Goal: Transaction & Acquisition: Download file/media

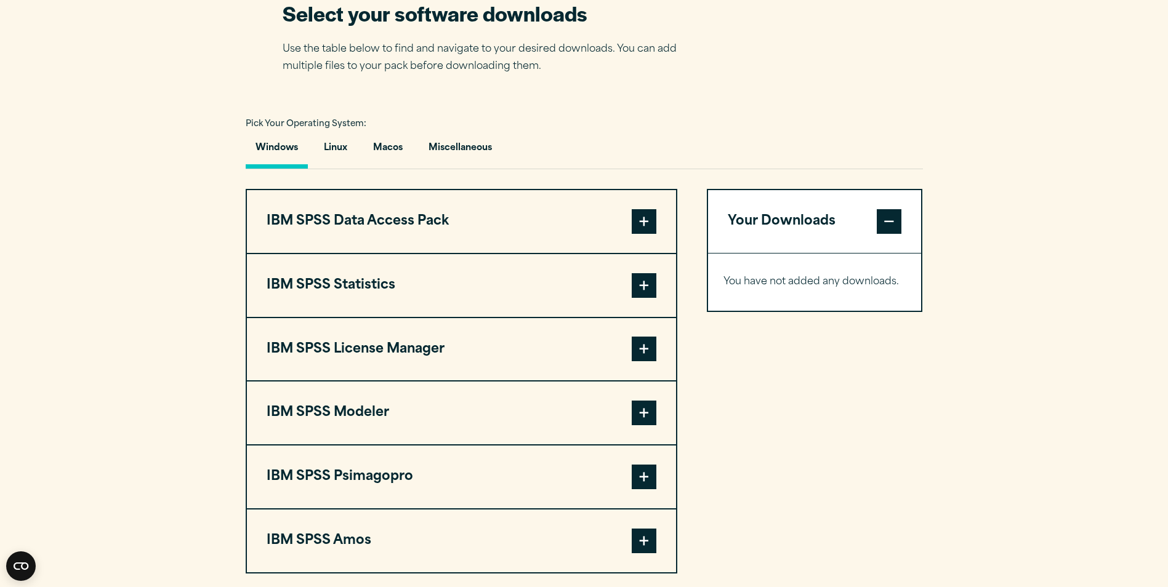
scroll to position [816, 0]
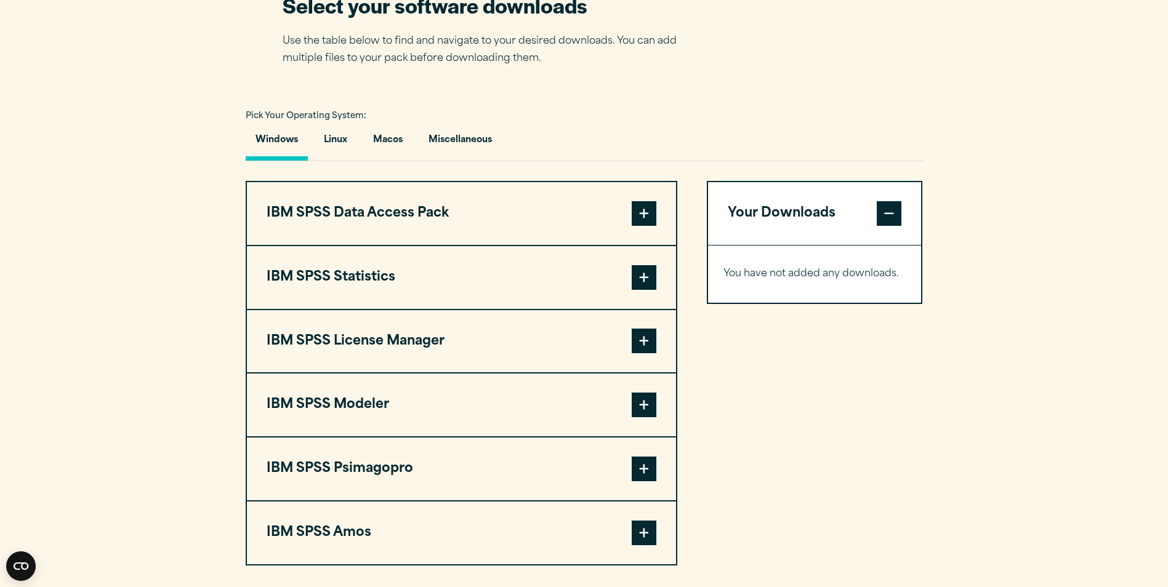
click at [647, 276] on span at bounding box center [644, 277] width 25 height 25
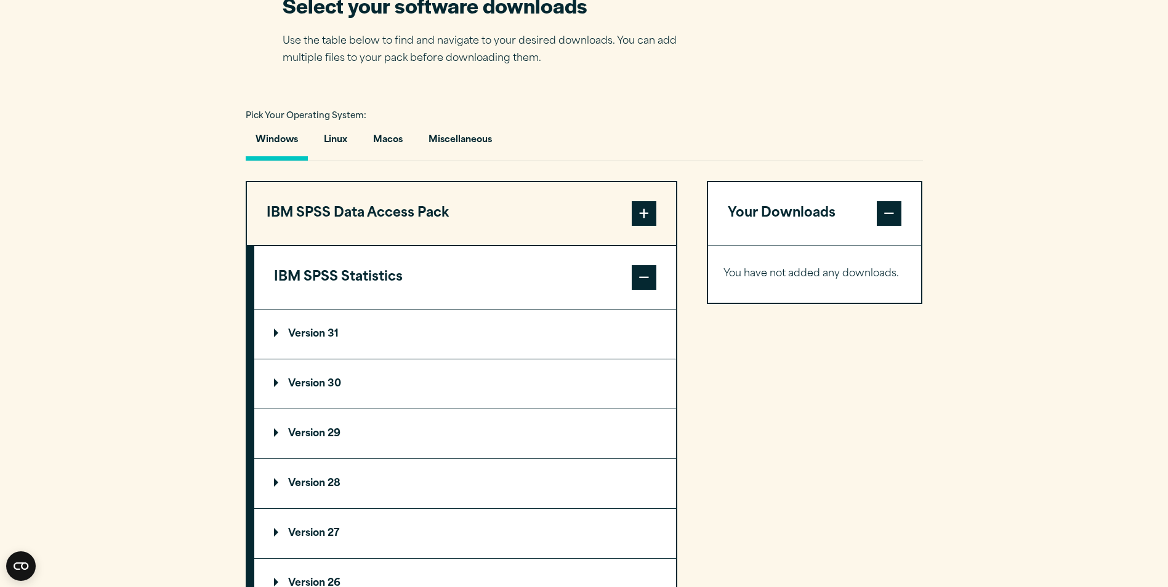
click at [304, 376] on summary "Version 30" at bounding box center [465, 383] width 422 height 49
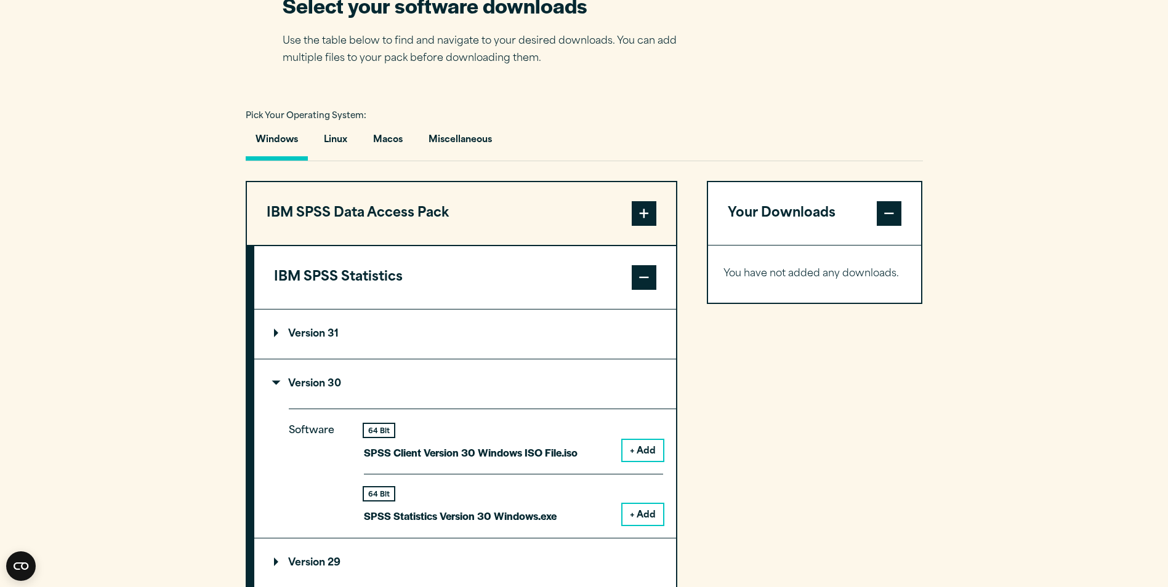
click at [649, 515] on button "+ Add" at bounding box center [642, 514] width 41 height 21
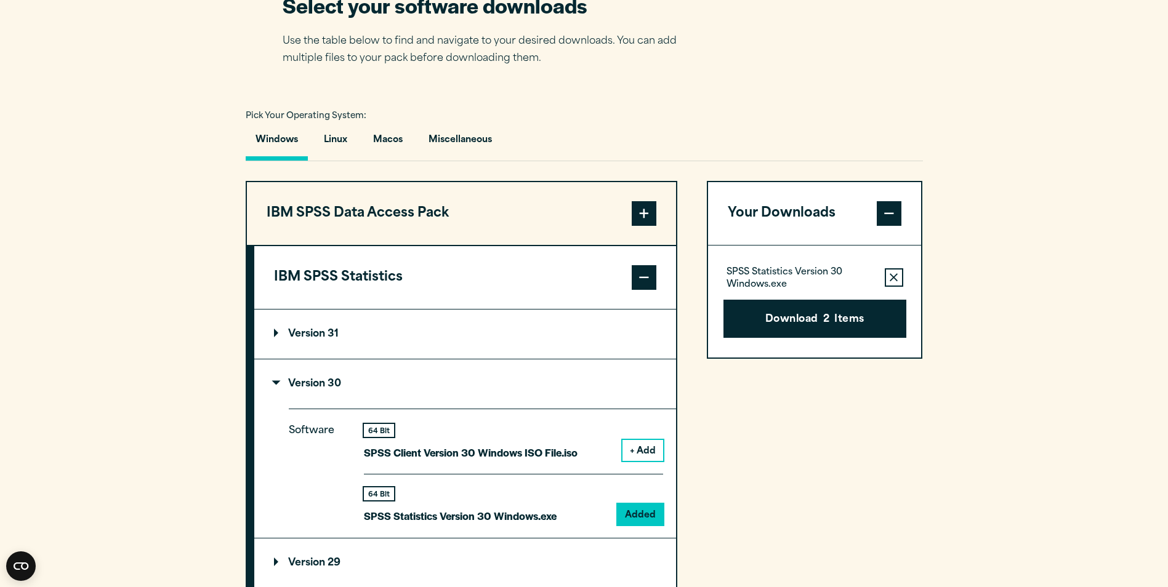
click at [892, 277] on icon "button" at bounding box center [894, 277] width 8 height 9
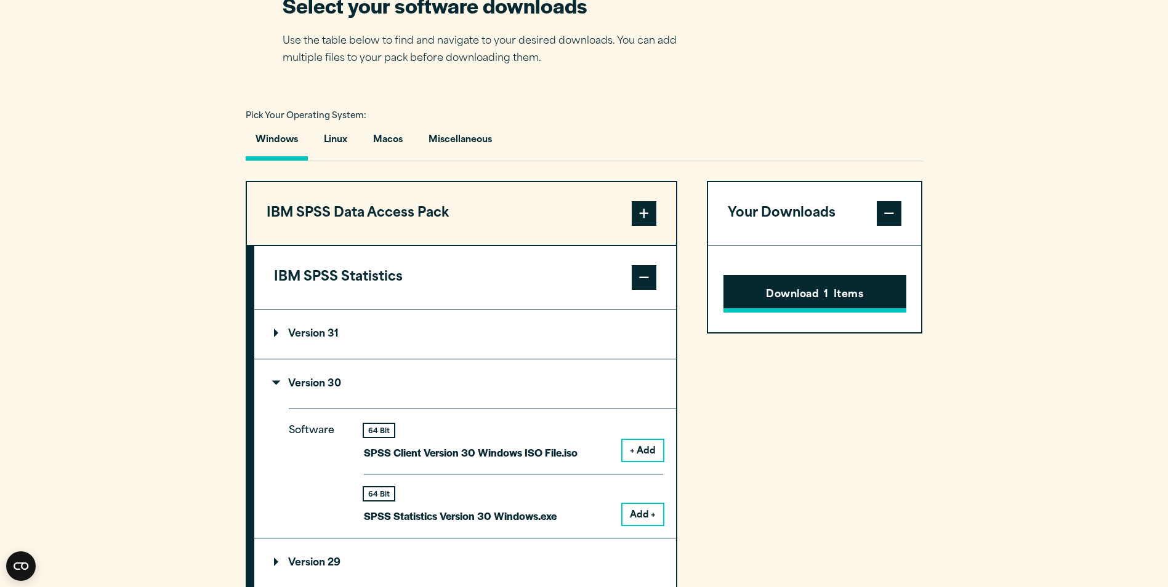
click at [838, 293] on button "Download 1 Items" at bounding box center [814, 294] width 183 height 38
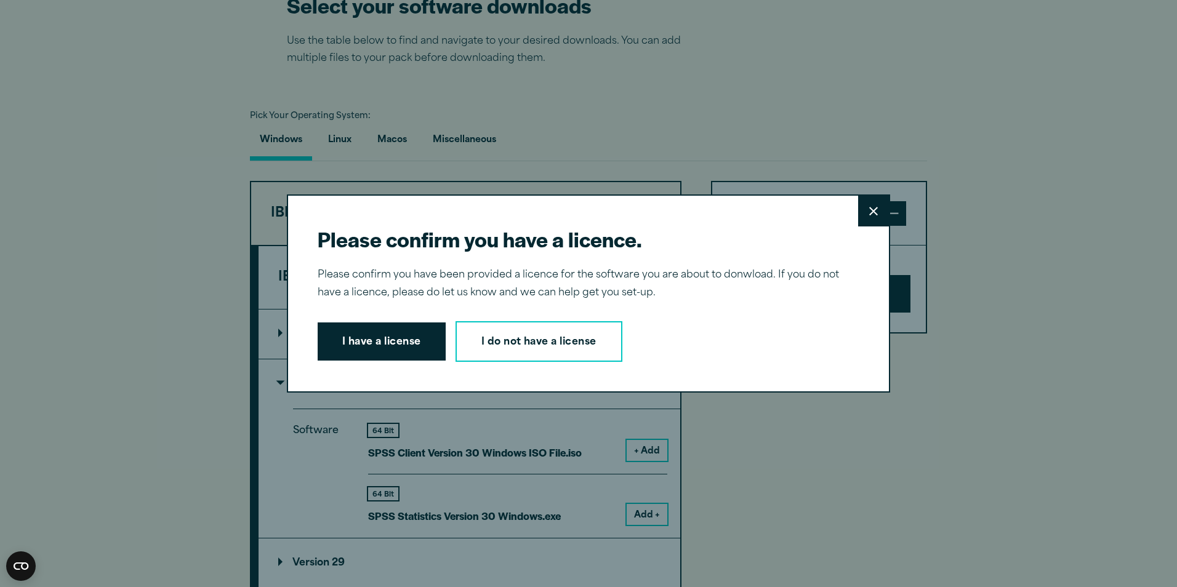
click at [869, 209] on icon at bounding box center [873, 211] width 9 height 9
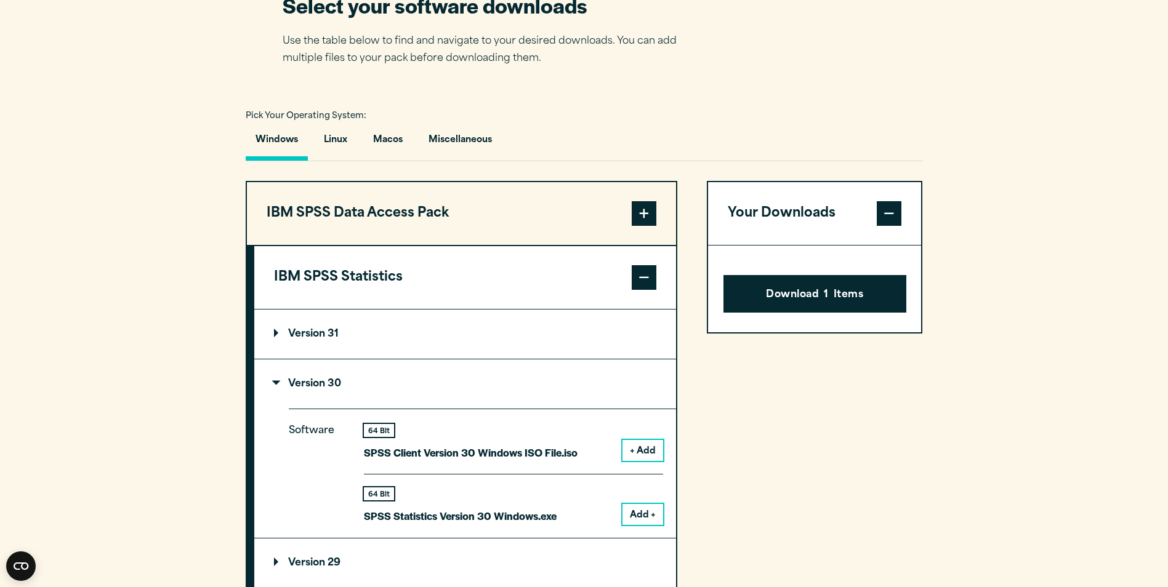
click at [891, 210] on span at bounding box center [889, 213] width 25 height 25
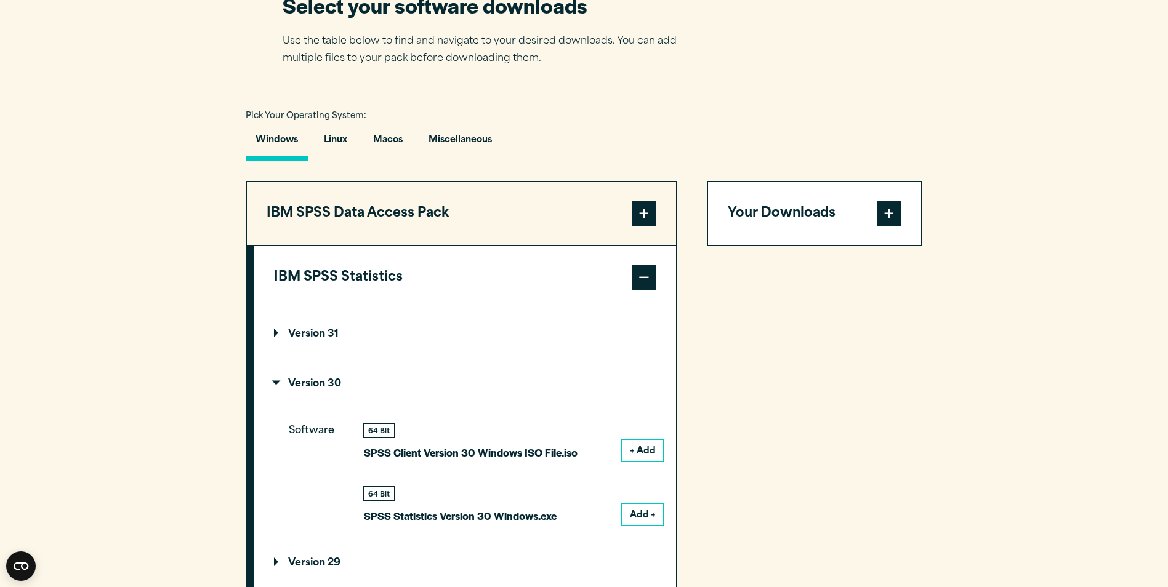
click at [645, 510] on button "Add +" at bounding box center [642, 514] width 41 height 21
click at [815, 212] on button "Your Downloads" at bounding box center [815, 213] width 214 height 63
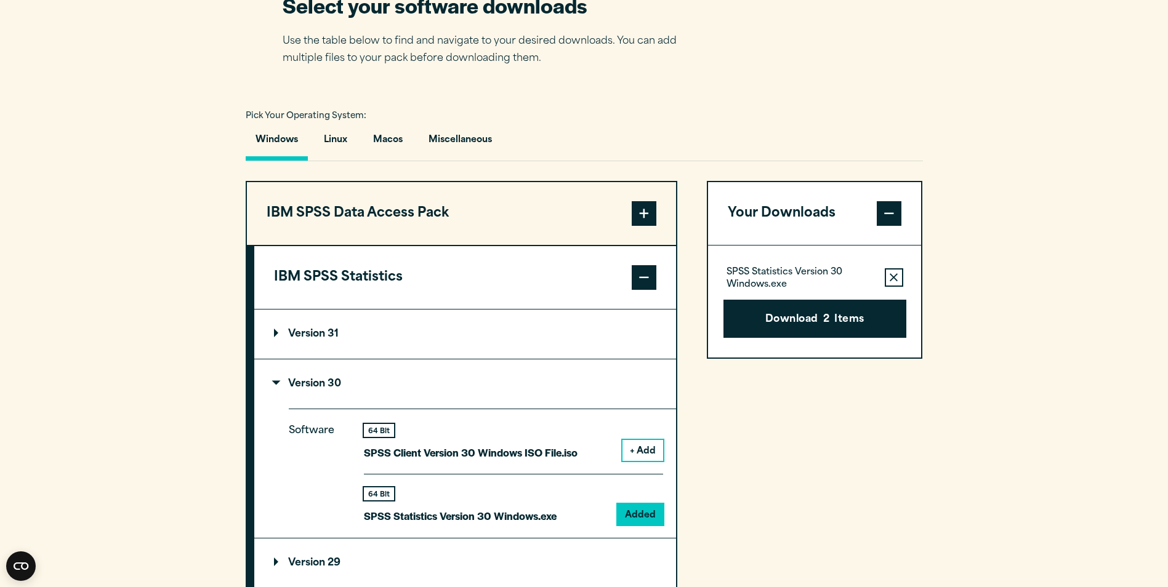
click at [895, 278] on icon "button" at bounding box center [894, 277] width 8 height 9
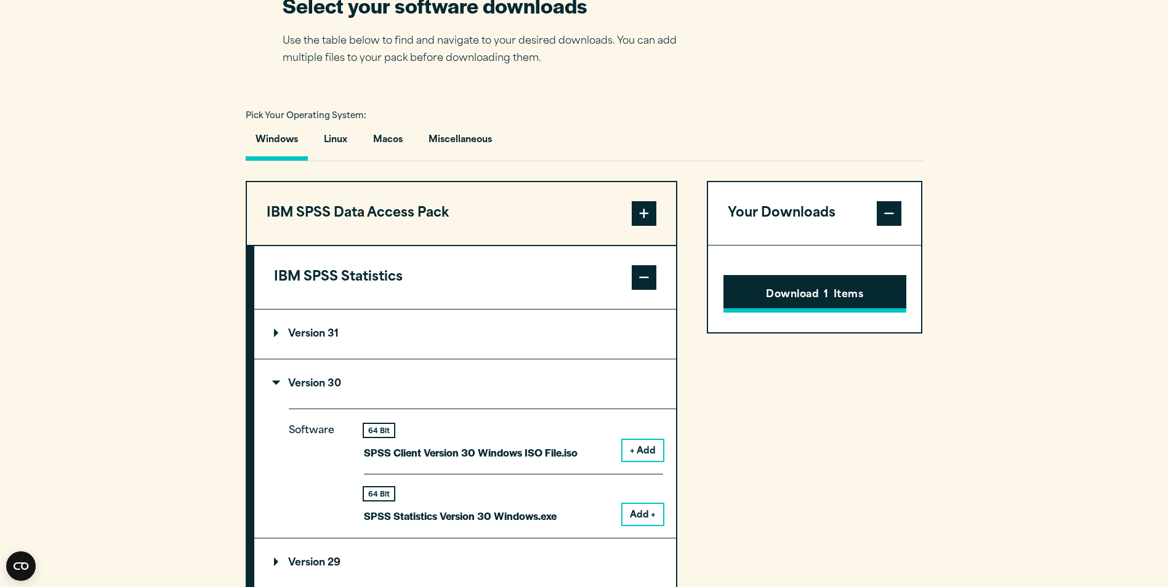
click at [854, 293] on button "Download 1 Items" at bounding box center [814, 294] width 183 height 38
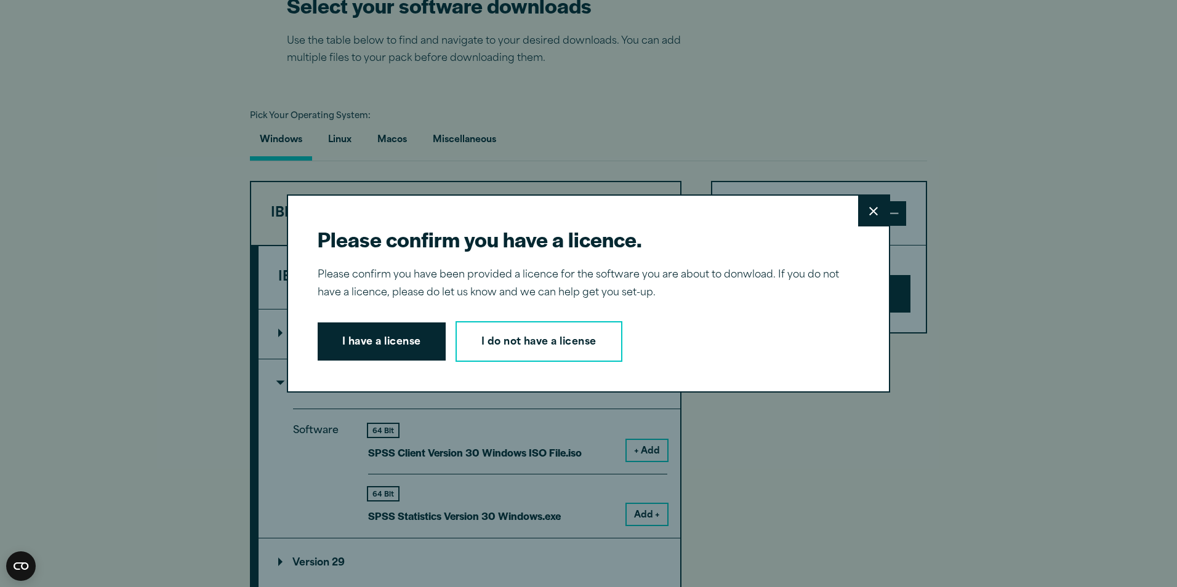
click at [869, 208] on icon at bounding box center [873, 211] width 9 height 9
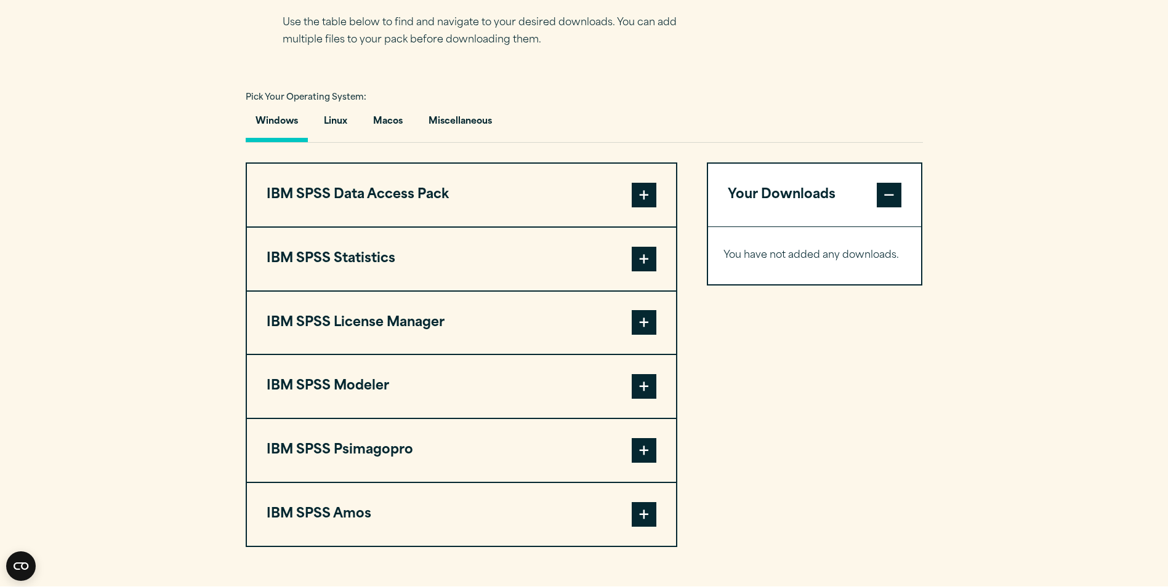
scroll to position [864, 0]
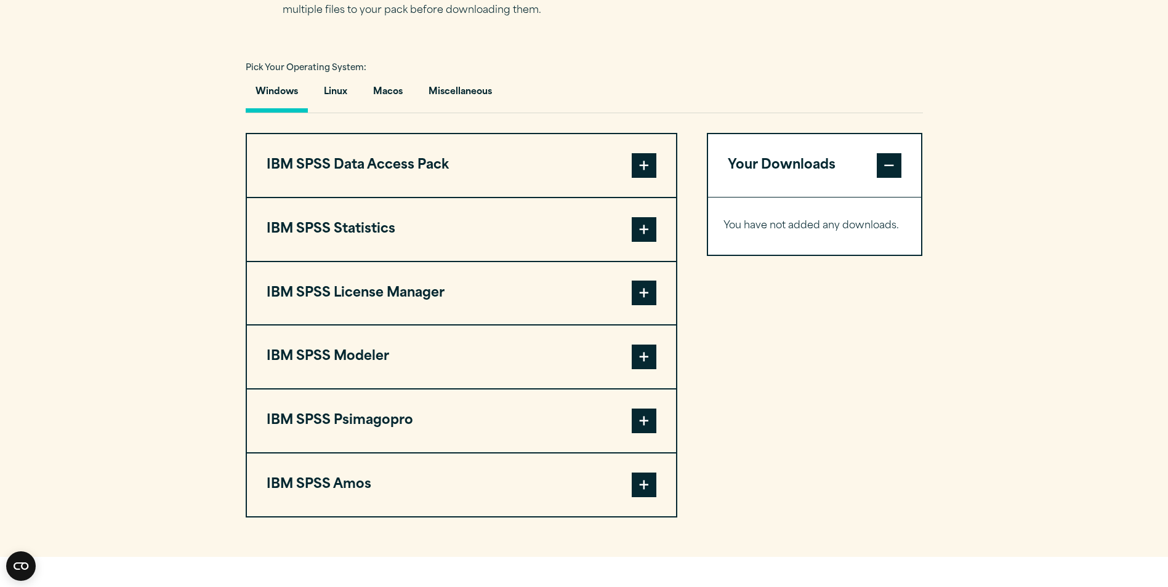
click at [651, 230] on span at bounding box center [644, 229] width 25 height 25
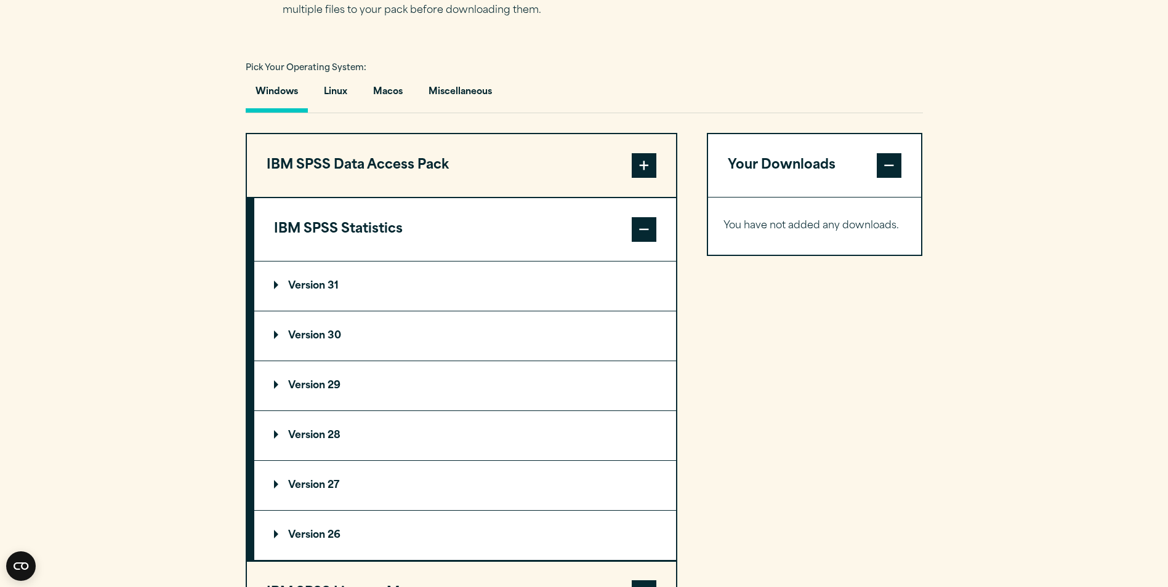
click at [324, 337] on p "Version 30" at bounding box center [307, 336] width 67 height 10
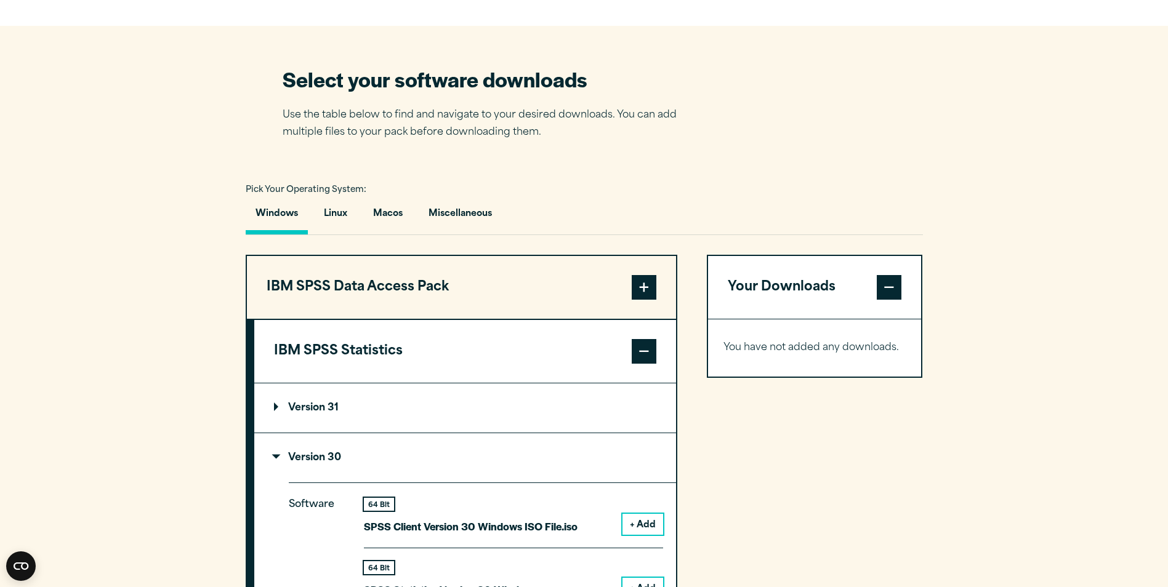
scroll to position [752, 0]
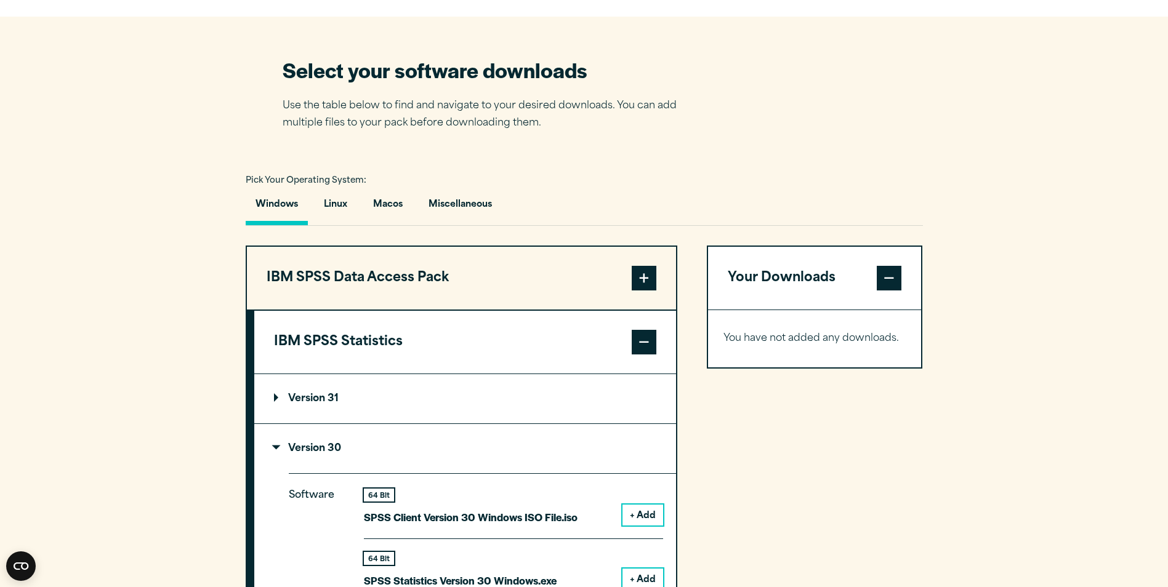
click at [642, 569] on button "+ Add" at bounding box center [642, 579] width 41 height 21
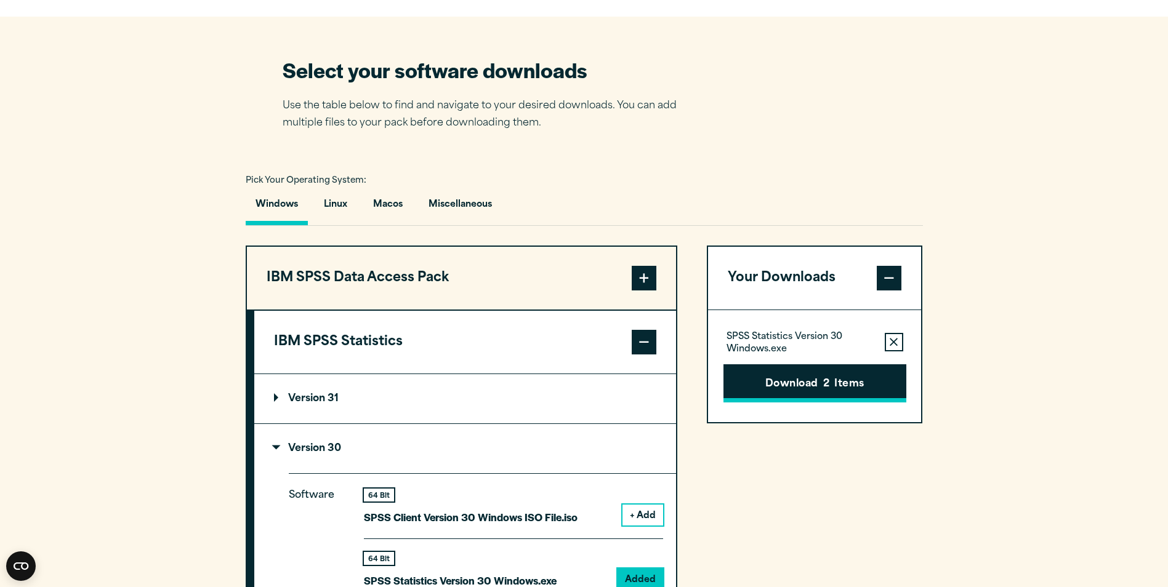
click at [779, 384] on button "Download 2 Items" at bounding box center [814, 383] width 183 height 38
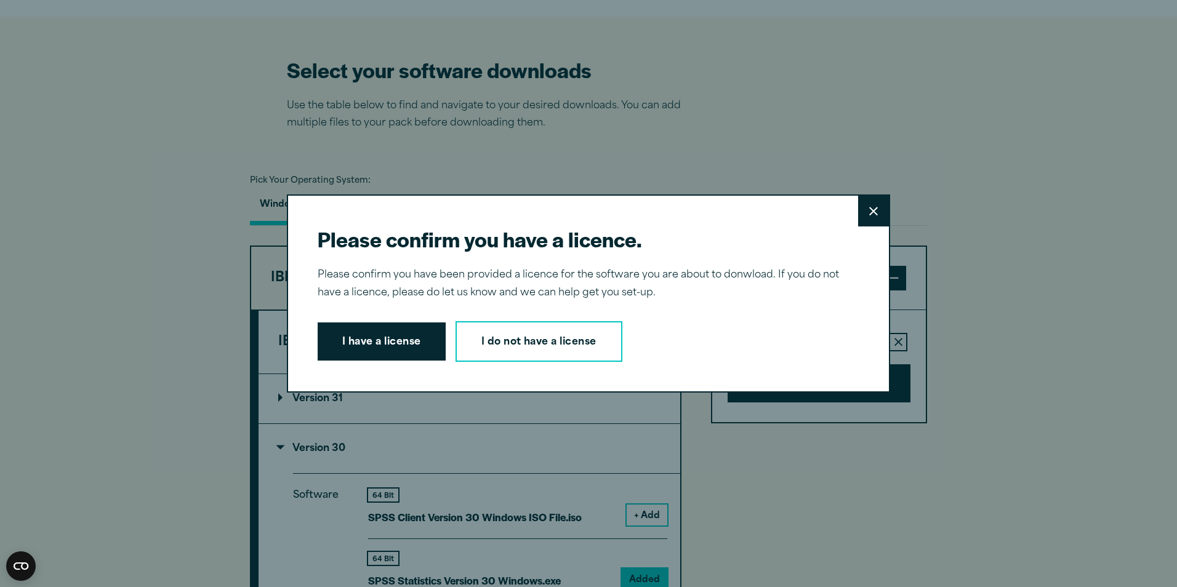
click at [863, 212] on button "Close" at bounding box center [873, 211] width 31 height 31
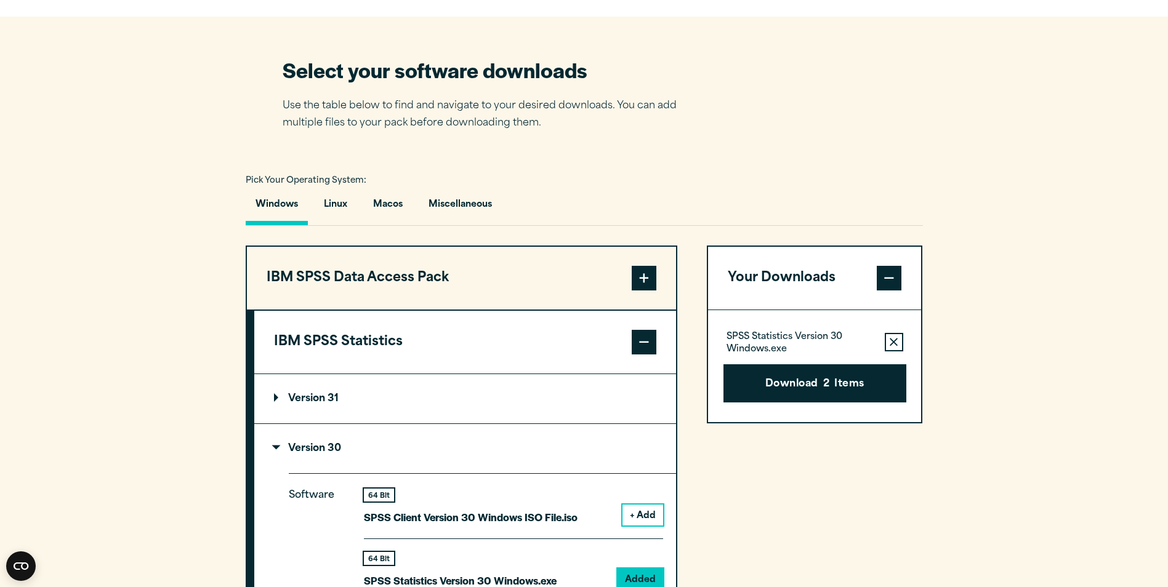
click at [883, 268] on span at bounding box center [889, 278] width 25 height 25
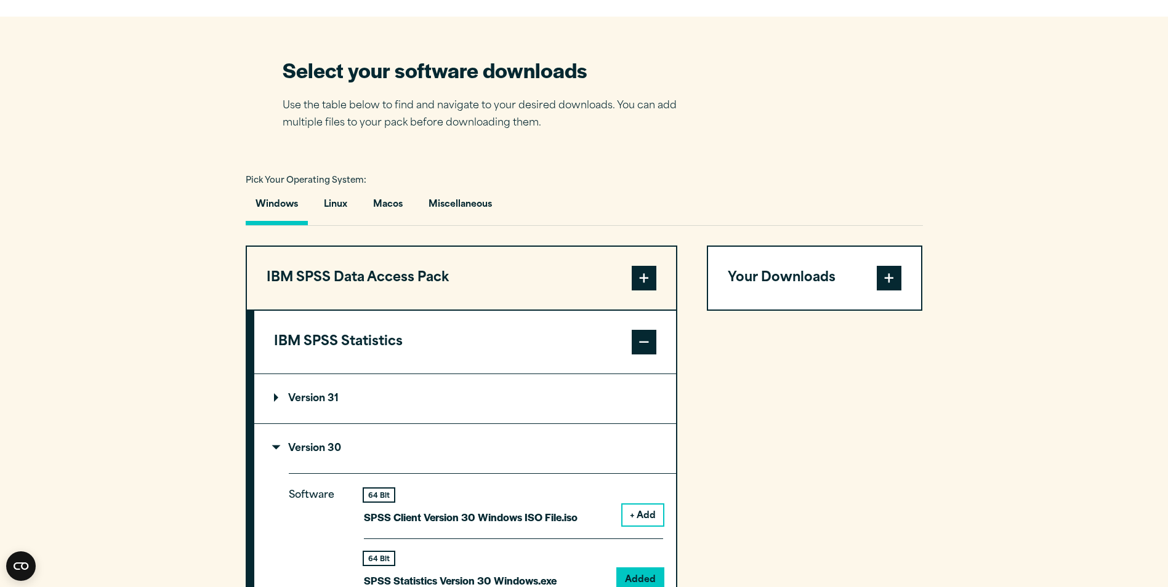
click at [766, 276] on button "Your Downloads" at bounding box center [815, 278] width 214 height 63
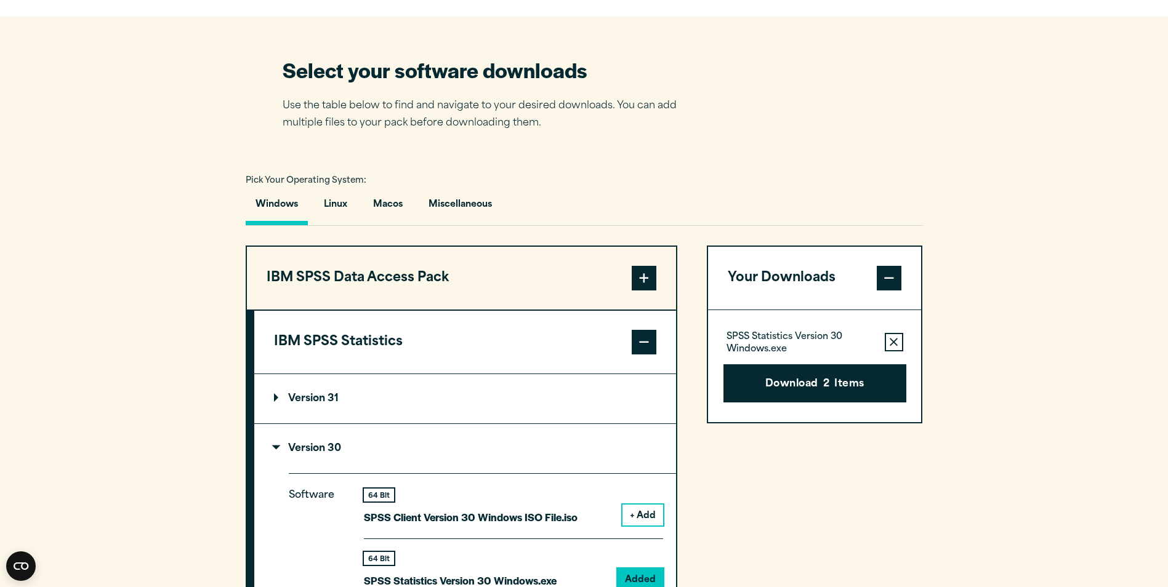
click at [894, 342] on icon "button" at bounding box center [894, 342] width 8 height 8
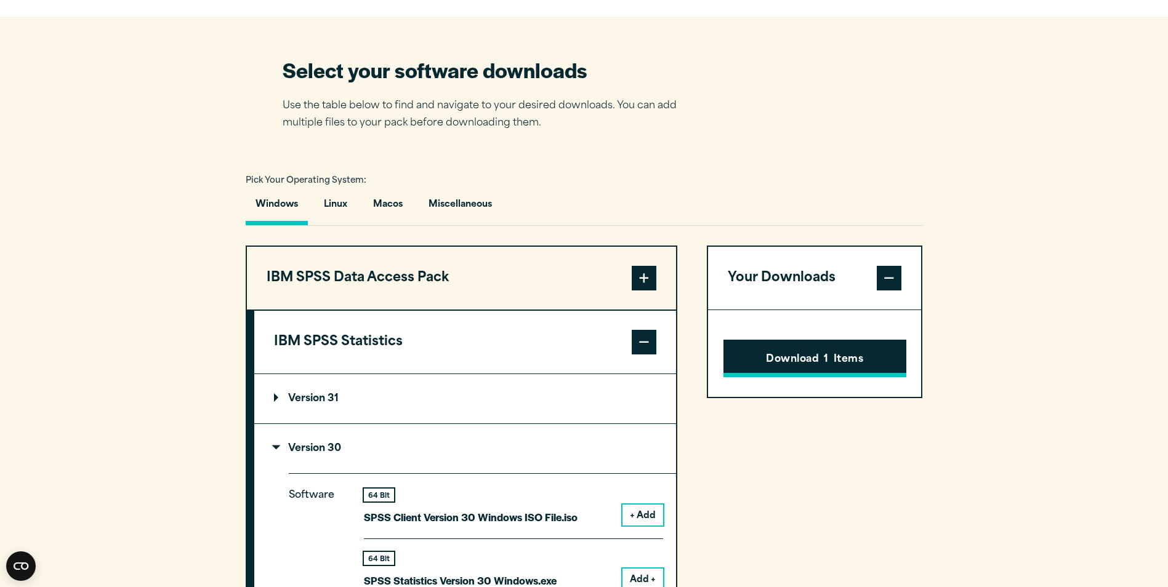
click at [894, 340] on button "Download 1 Items" at bounding box center [814, 359] width 183 height 38
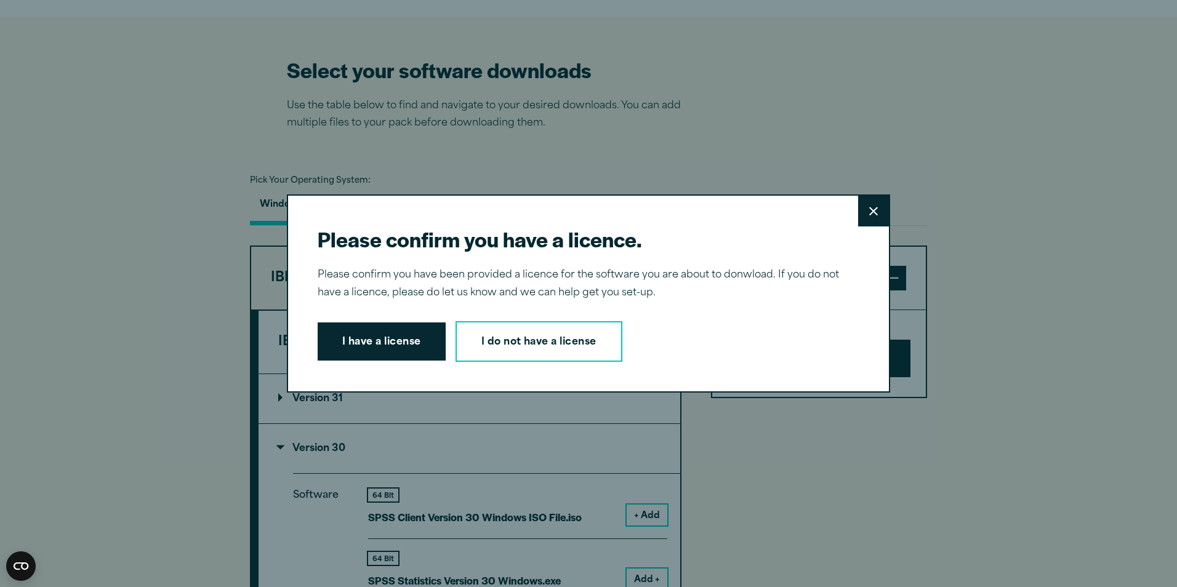
click at [871, 214] on icon at bounding box center [873, 211] width 9 height 9
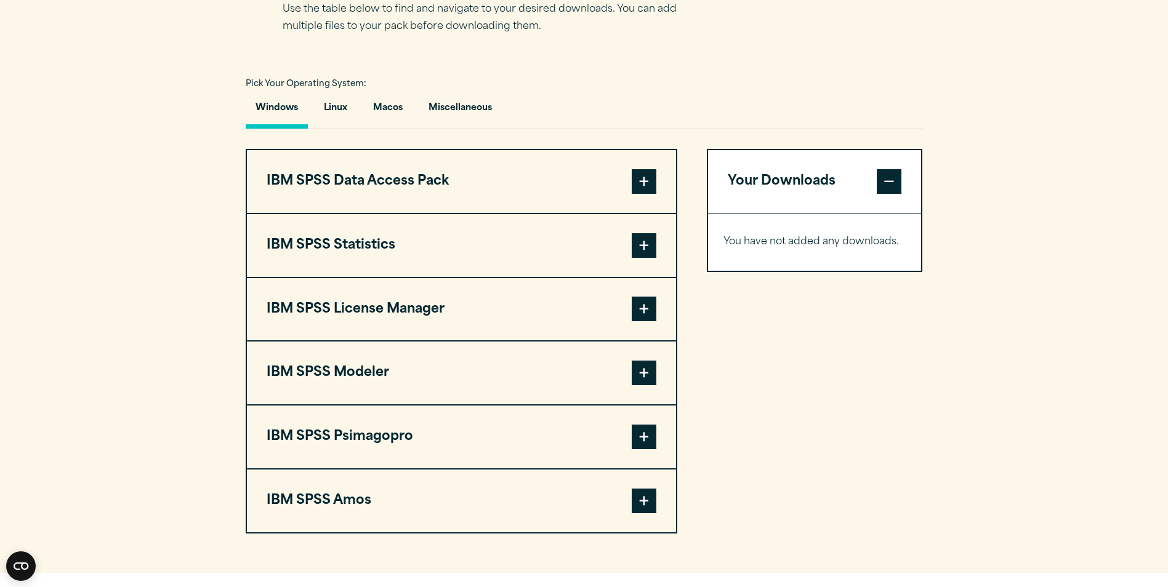
scroll to position [838, 0]
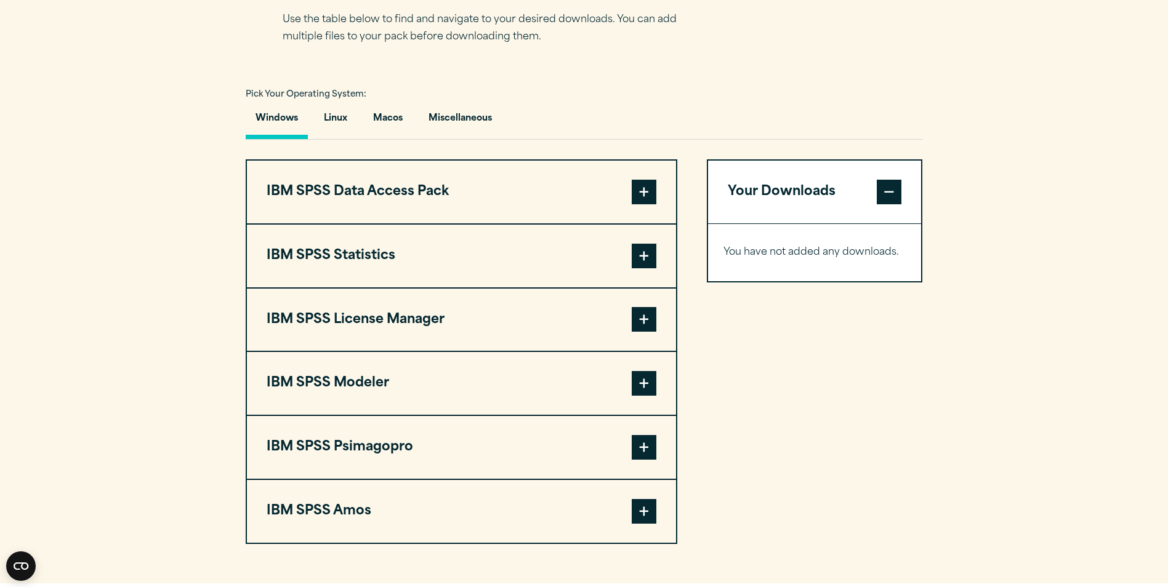
click at [651, 244] on span at bounding box center [644, 256] width 25 height 25
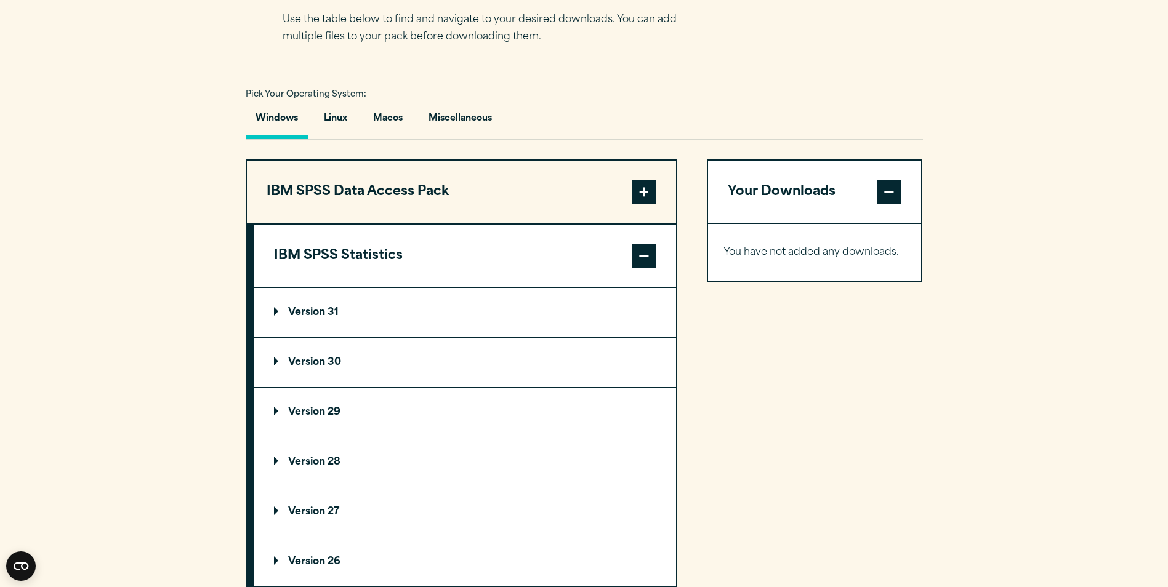
click at [332, 363] on p "Version 30" at bounding box center [307, 363] width 67 height 10
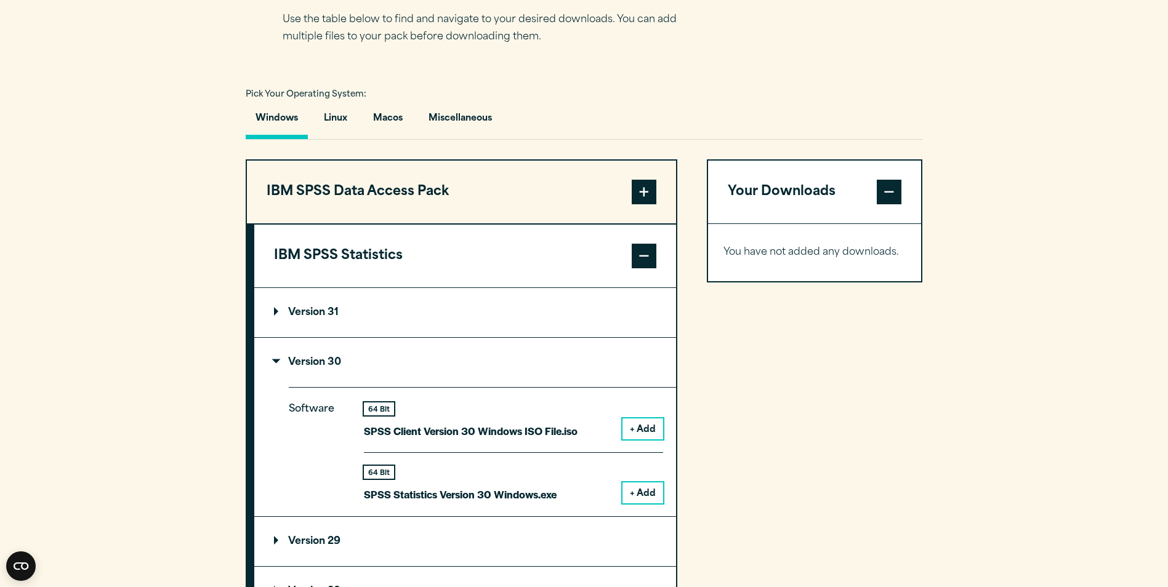
click at [648, 497] on button "+ Add" at bounding box center [642, 493] width 41 height 21
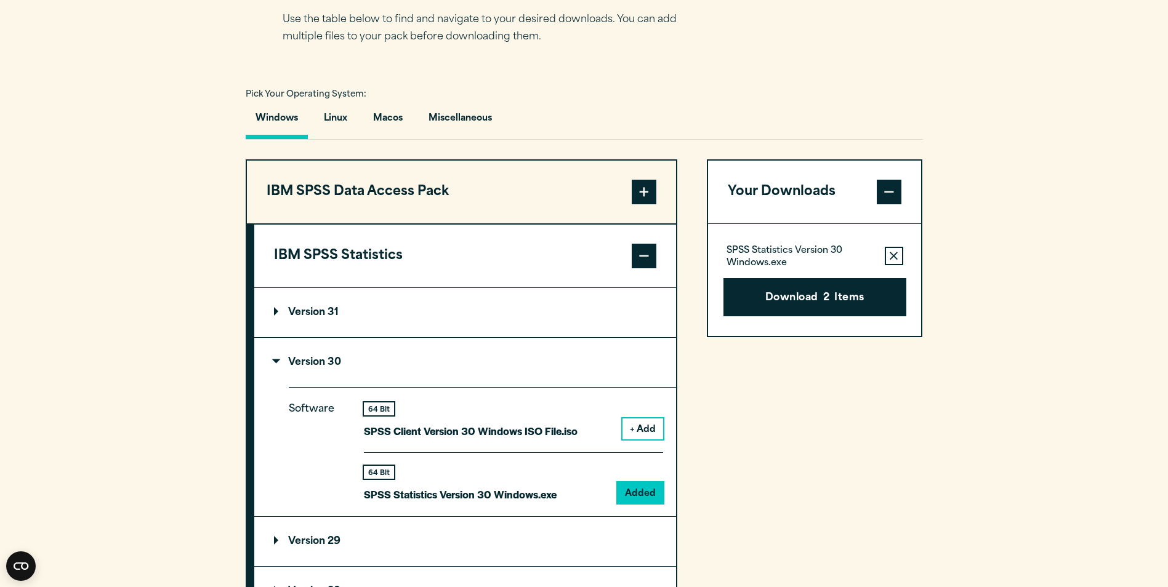
click at [887, 195] on span at bounding box center [889, 192] width 25 height 25
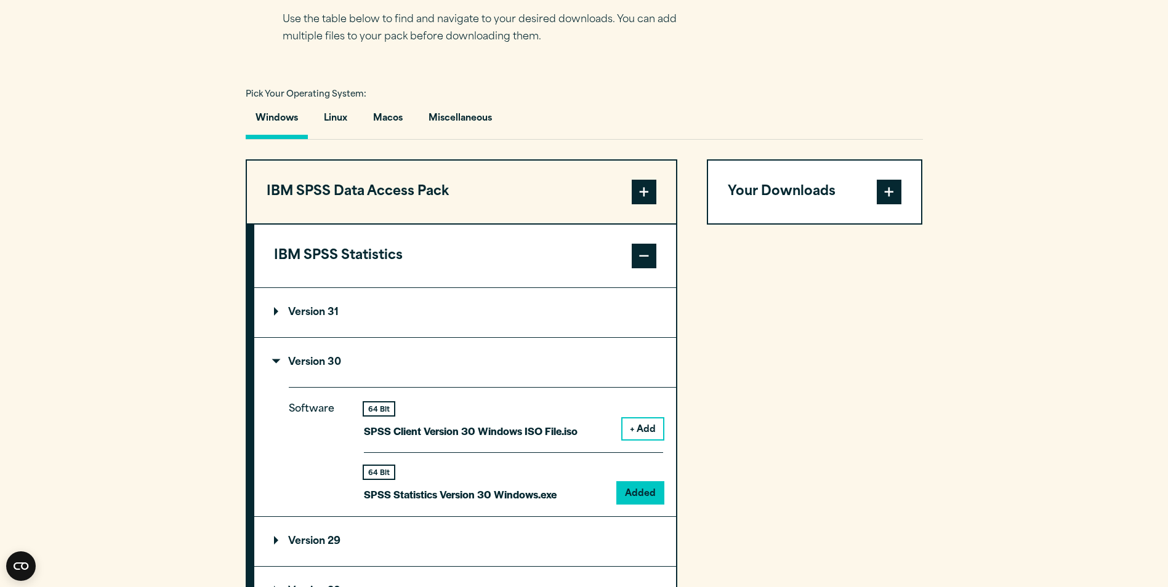
click at [886, 193] on span at bounding box center [889, 192] width 25 height 25
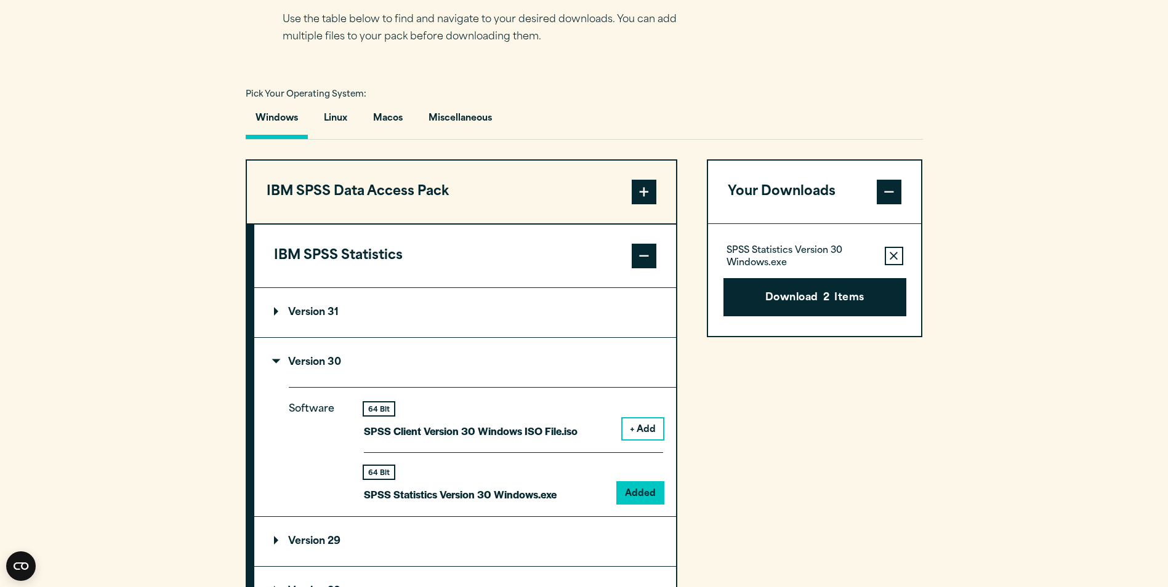
click at [763, 186] on button "Your Downloads" at bounding box center [815, 192] width 214 height 63
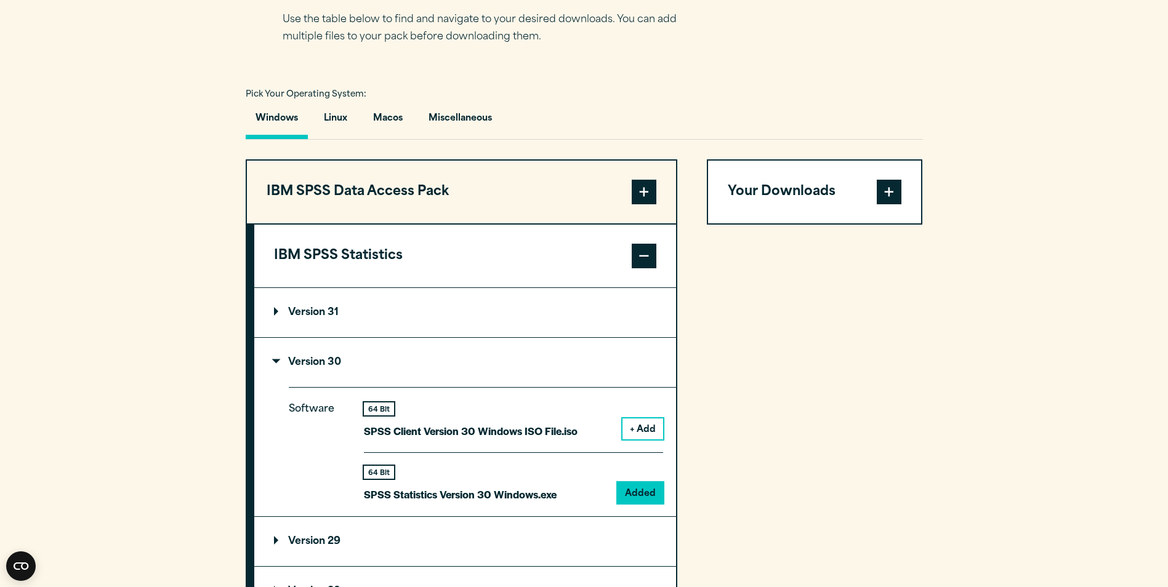
click at [763, 186] on button "Your Downloads" at bounding box center [815, 192] width 214 height 63
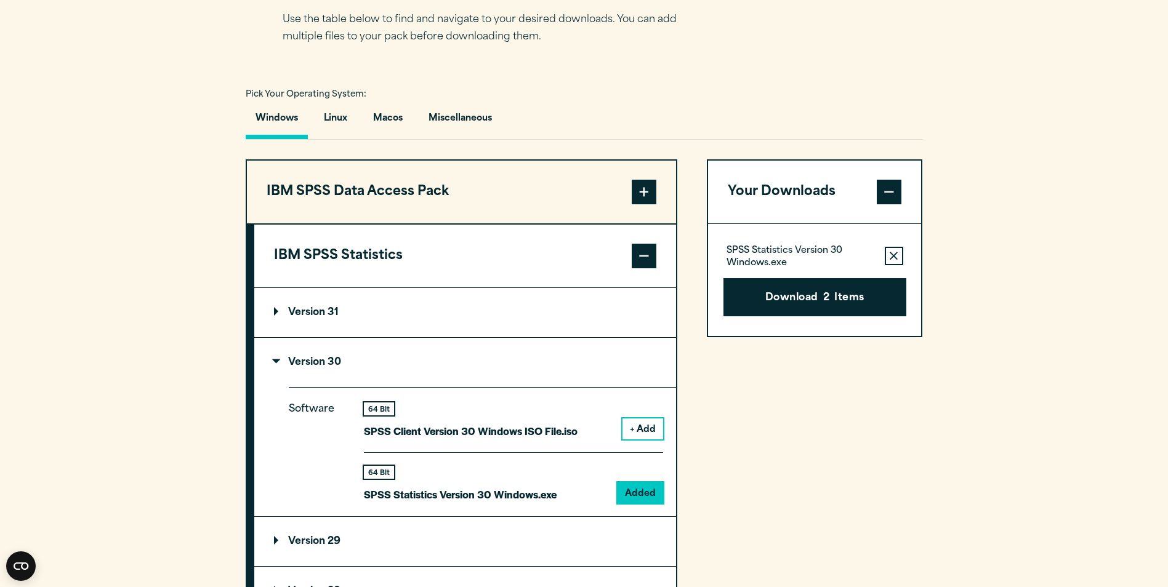
click at [892, 250] on button "Remove this item from your software download list" at bounding box center [894, 256] width 18 height 18
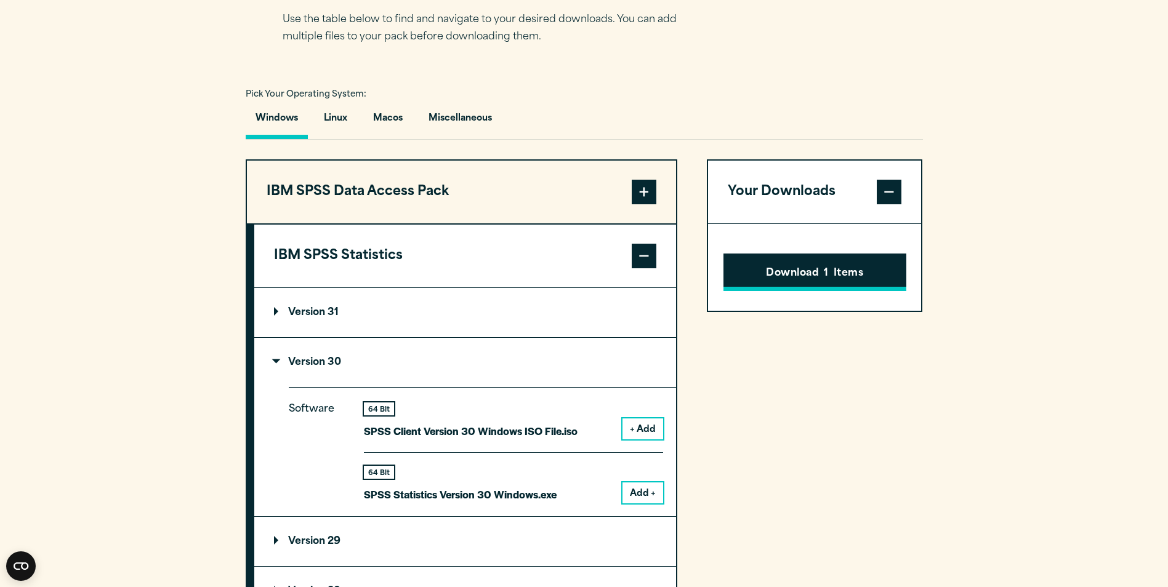
click at [801, 276] on button "Download 1 Items" at bounding box center [814, 273] width 183 height 38
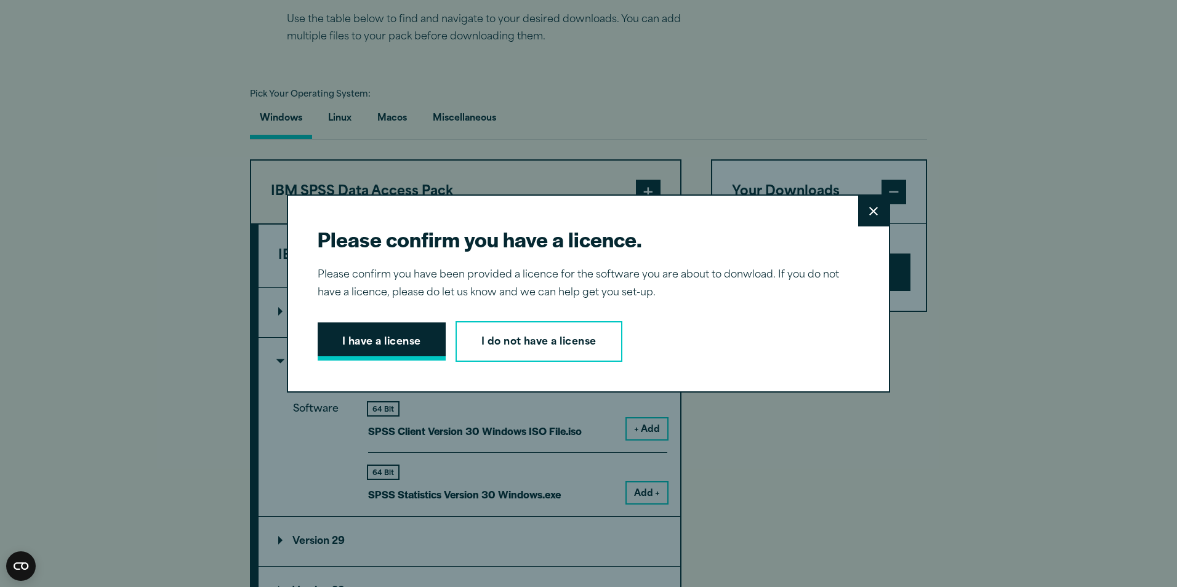
click at [375, 347] on button "I have a license" at bounding box center [382, 342] width 128 height 38
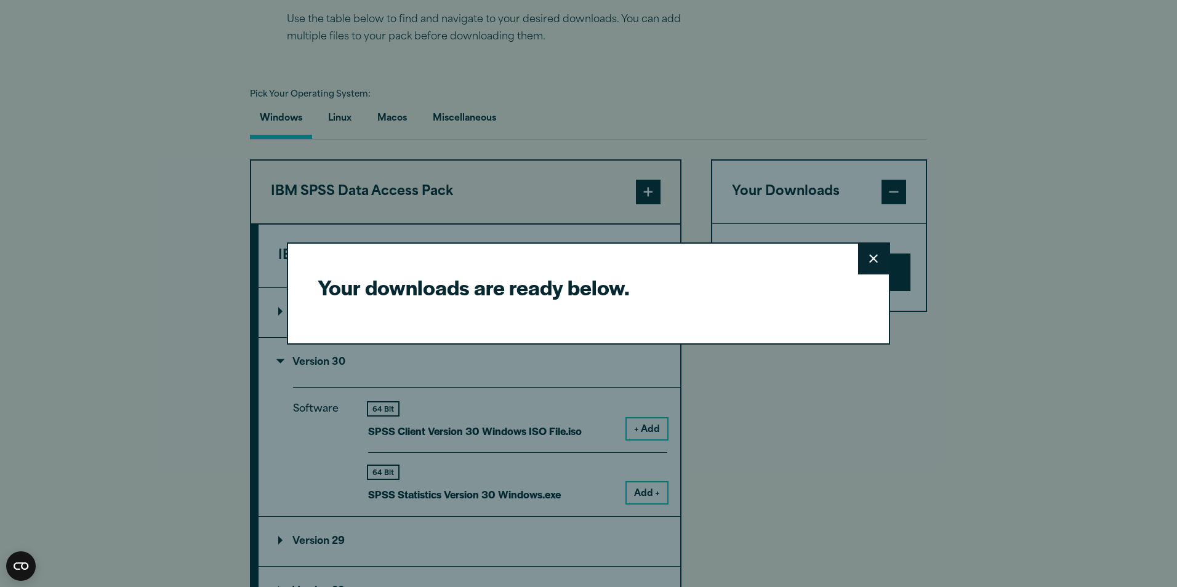
click at [813, 247] on div "Your downloads are ready below. Close" at bounding box center [588, 294] width 603 height 103
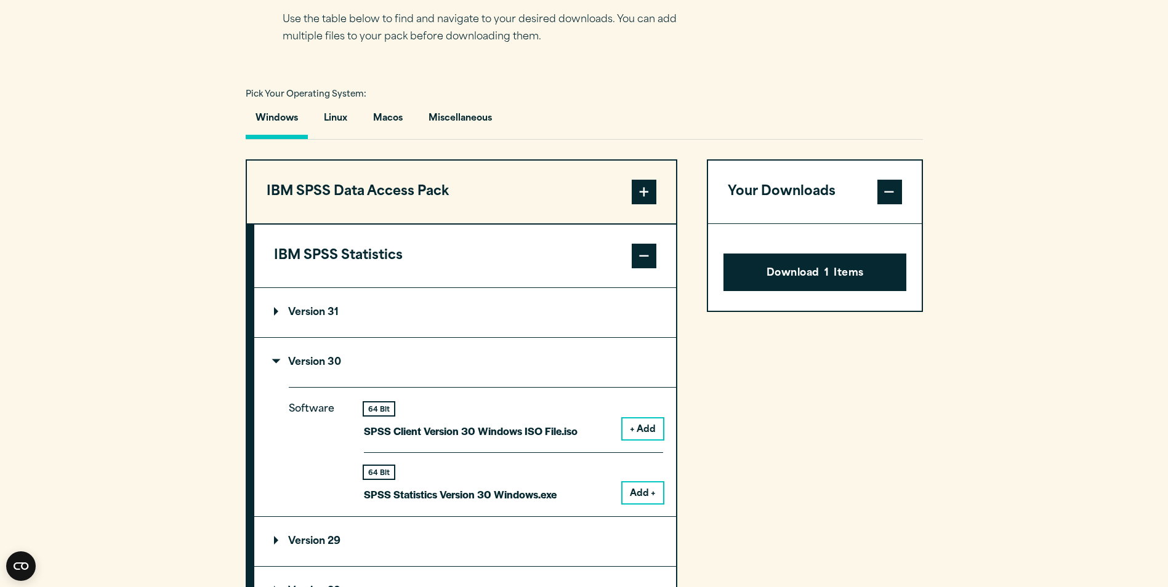
click at [1108, 169] on div "Your downloads are ready below. Close" at bounding box center [584, 293] width 1168 height 587
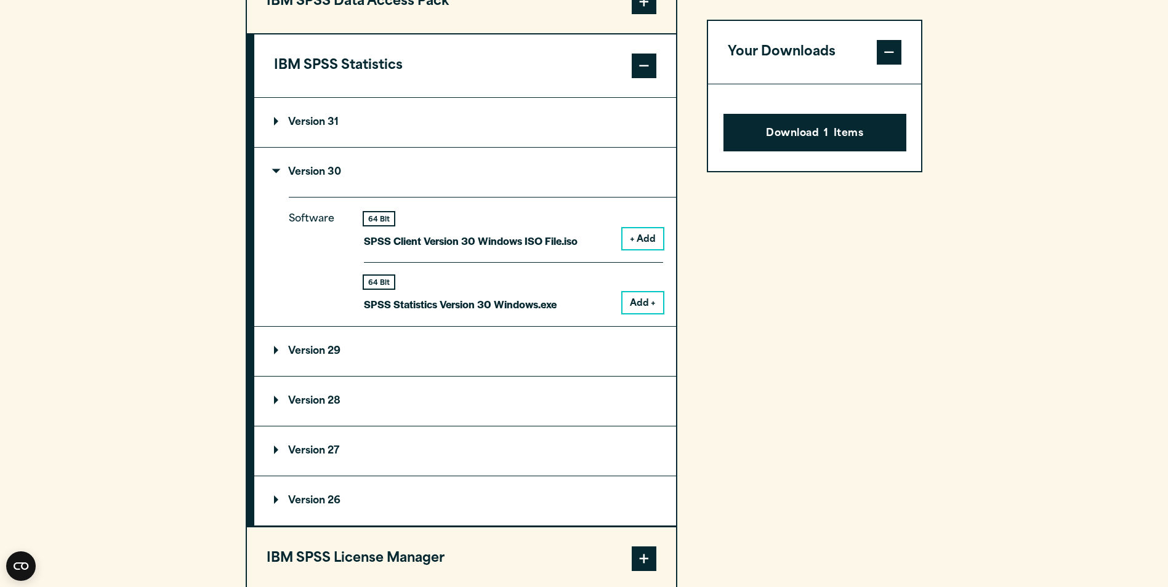
scroll to position [1031, 0]
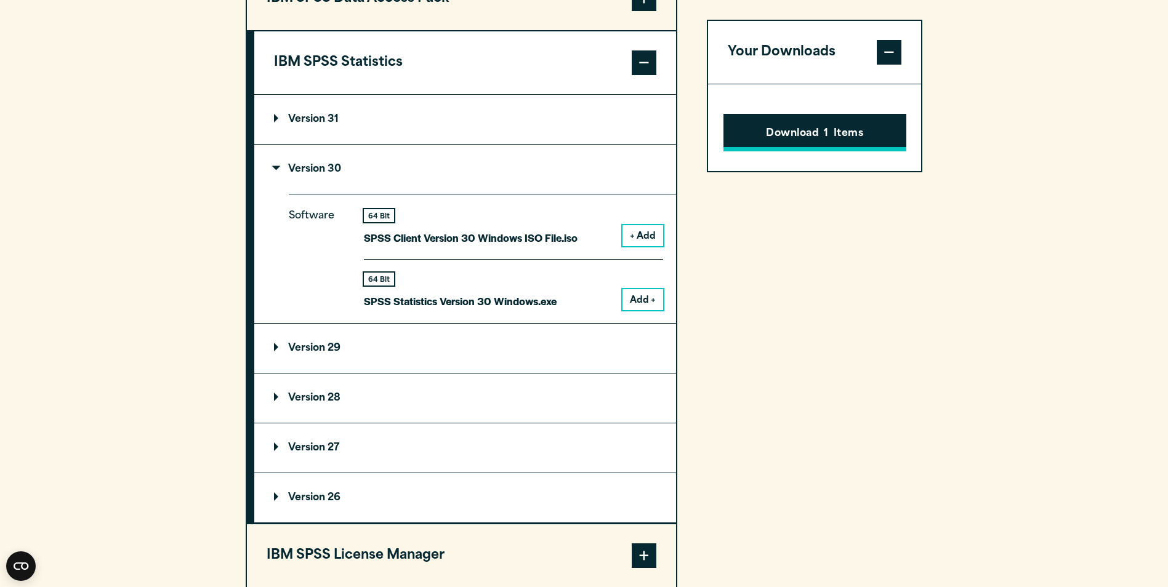
click at [821, 135] on button "Download 1 Items" at bounding box center [814, 133] width 183 height 38
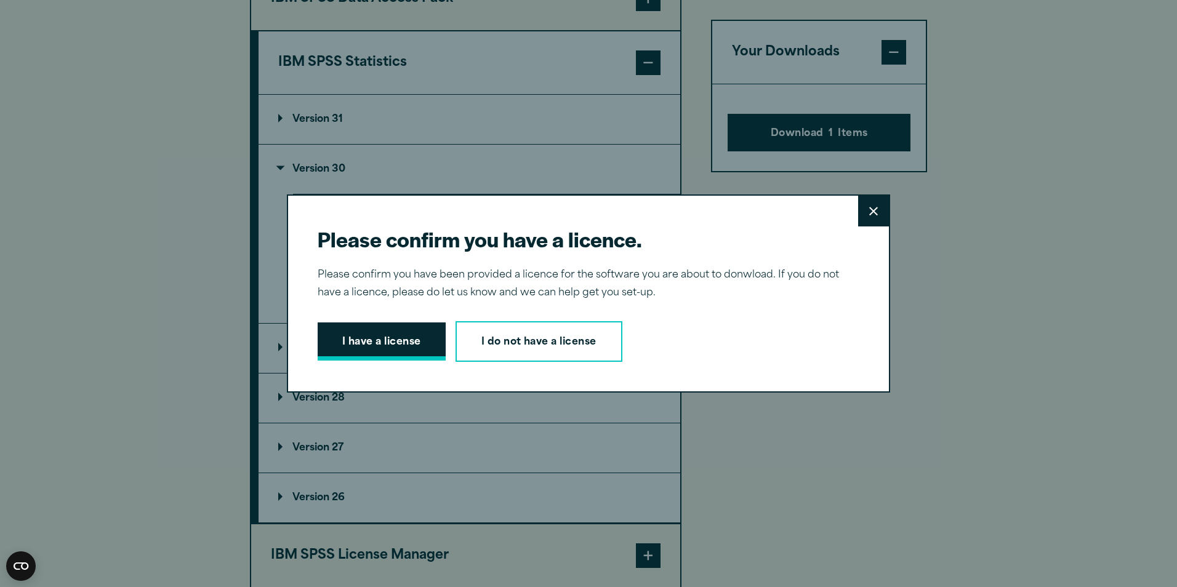
click at [398, 343] on button "I have a license" at bounding box center [382, 342] width 128 height 38
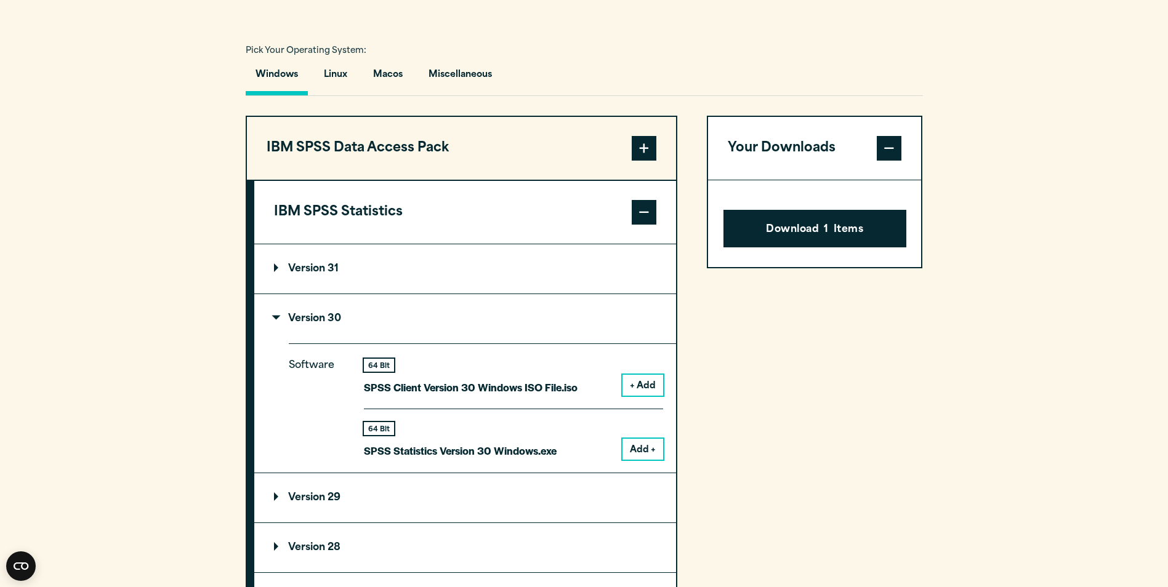
scroll to position [859, 0]
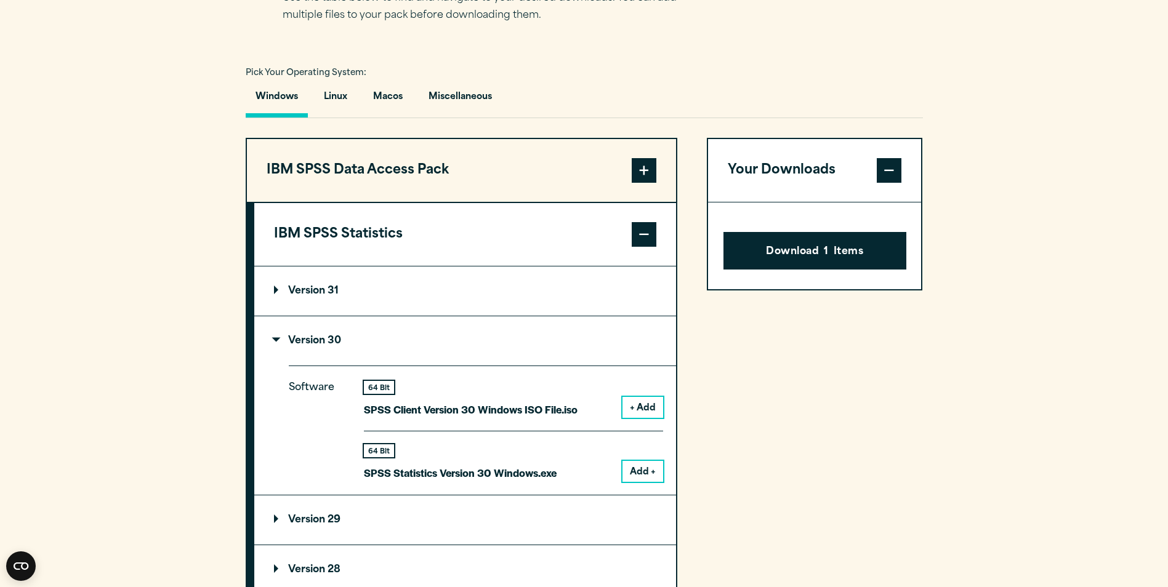
click at [643, 476] on button "Add +" at bounding box center [642, 471] width 41 height 21
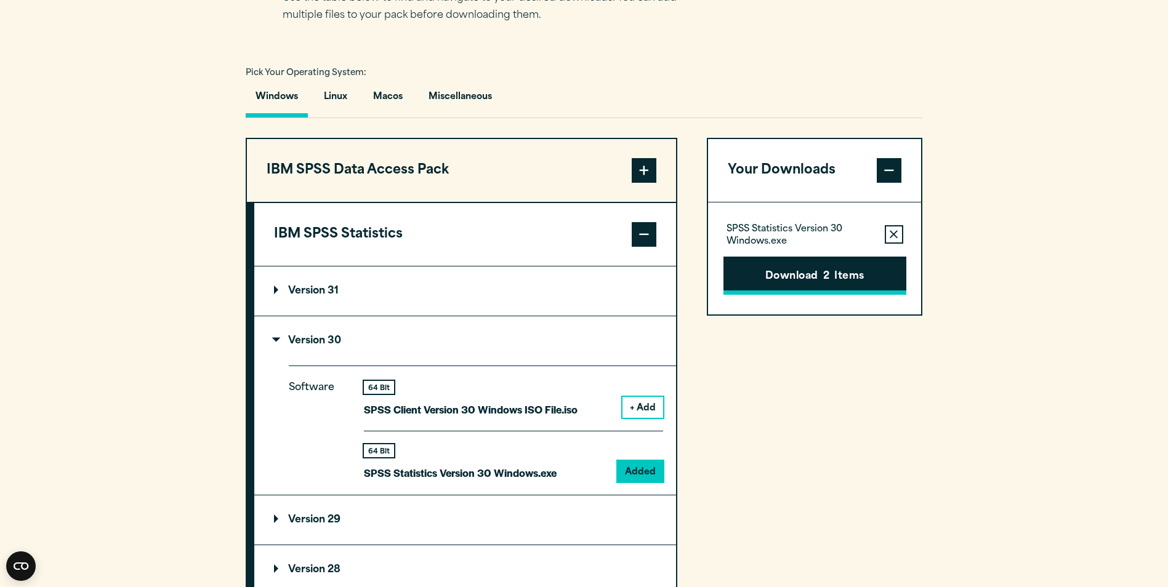
click at [795, 275] on button "Download 2 Items" at bounding box center [814, 276] width 183 height 38
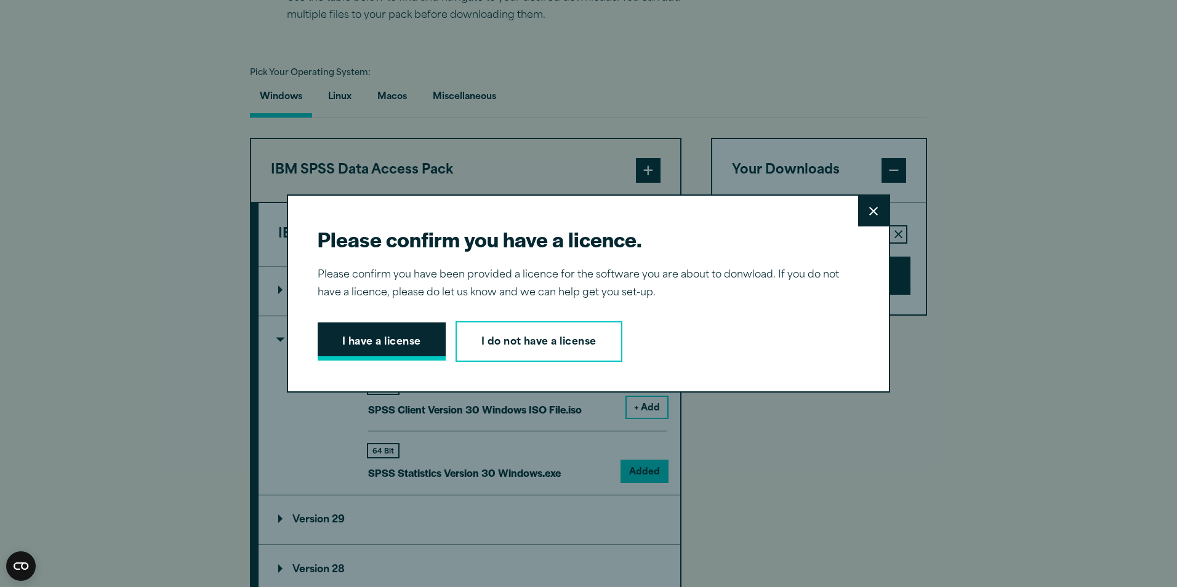
click at [369, 348] on button "I have a license" at bounding box center [382, 342] width 128 height 38
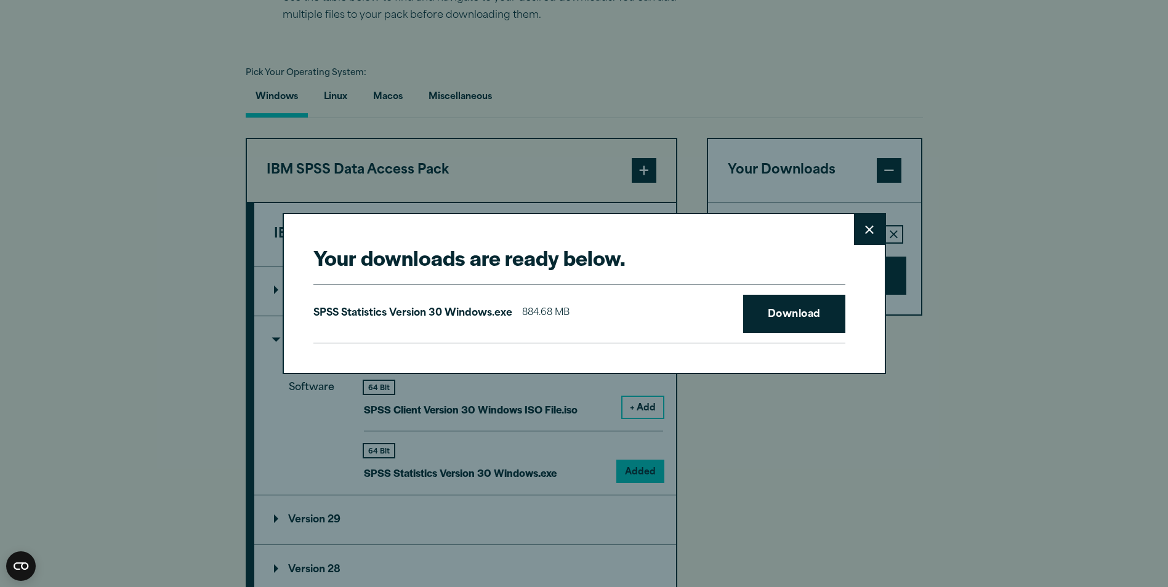
click at [875, 237] on button "Close" at bounding box center [869, 229] width 31 height 31
